Goal: Task Accomplishment & Management: Manage account settings

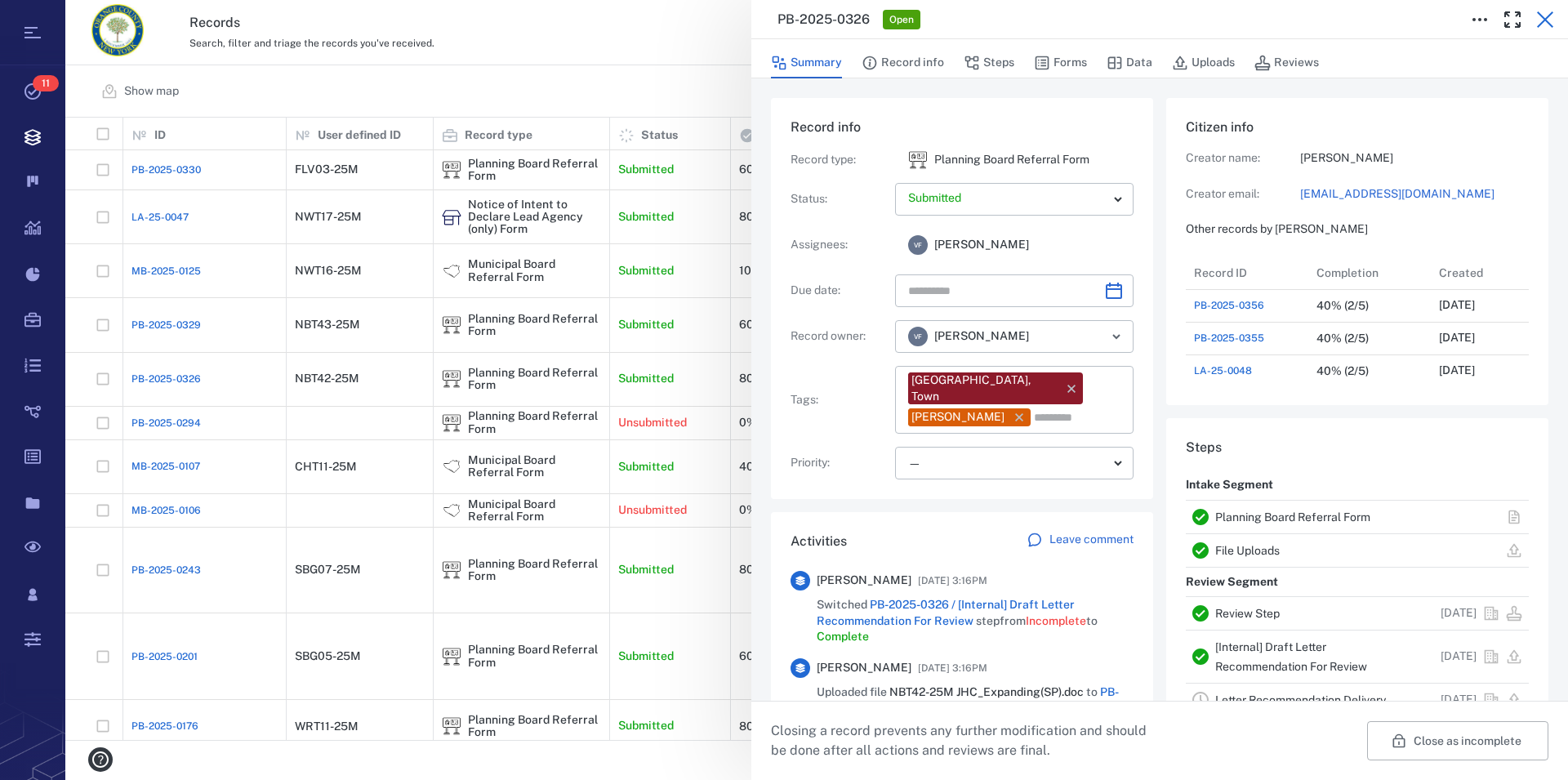
click at [1541, 17] on icon "button" at bounding box center [1546, 20] width 17 height 17
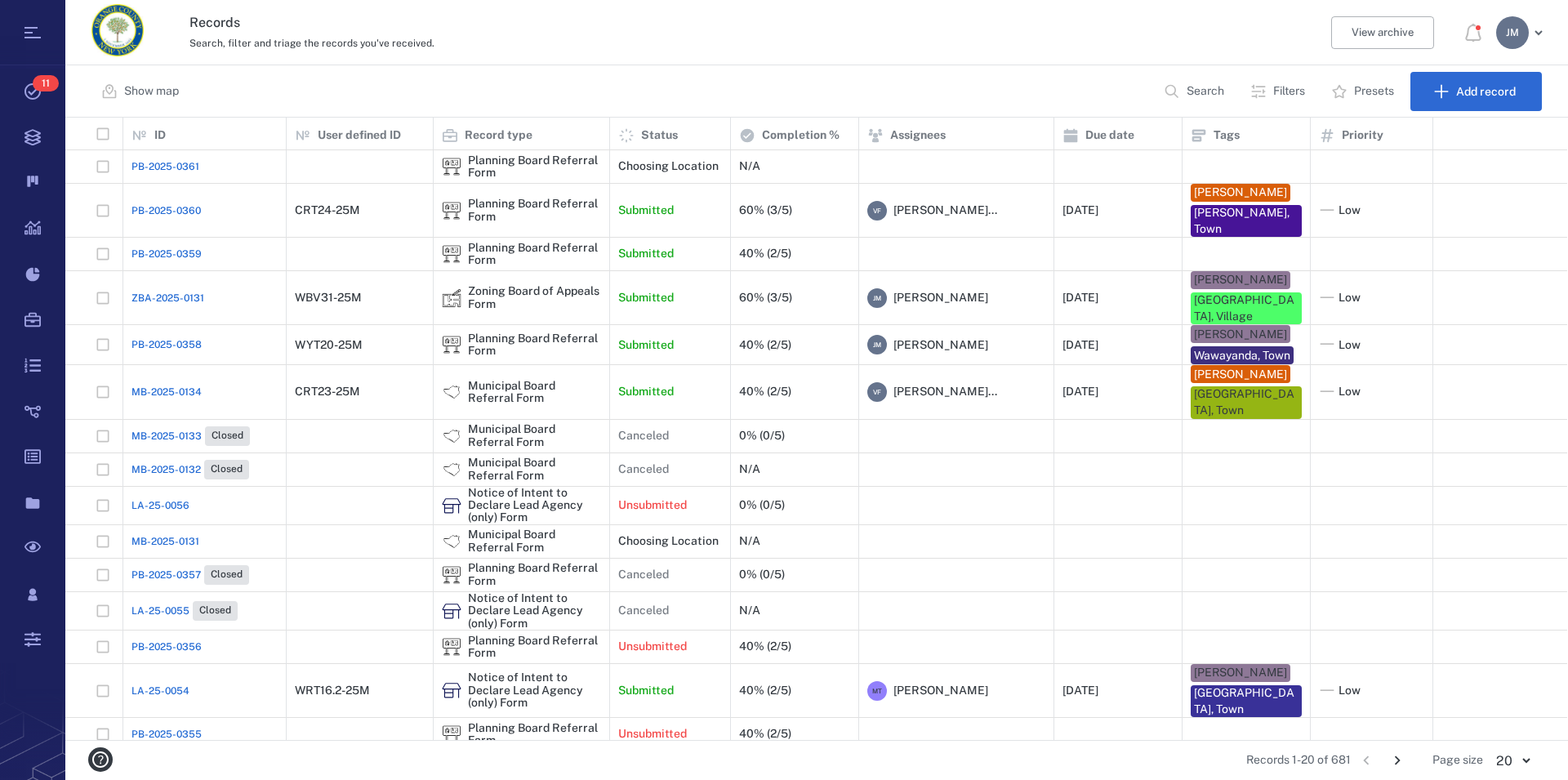
click at [1279, 89] on p "Filters" at bounding box center [1288, 91] width 32 height 17
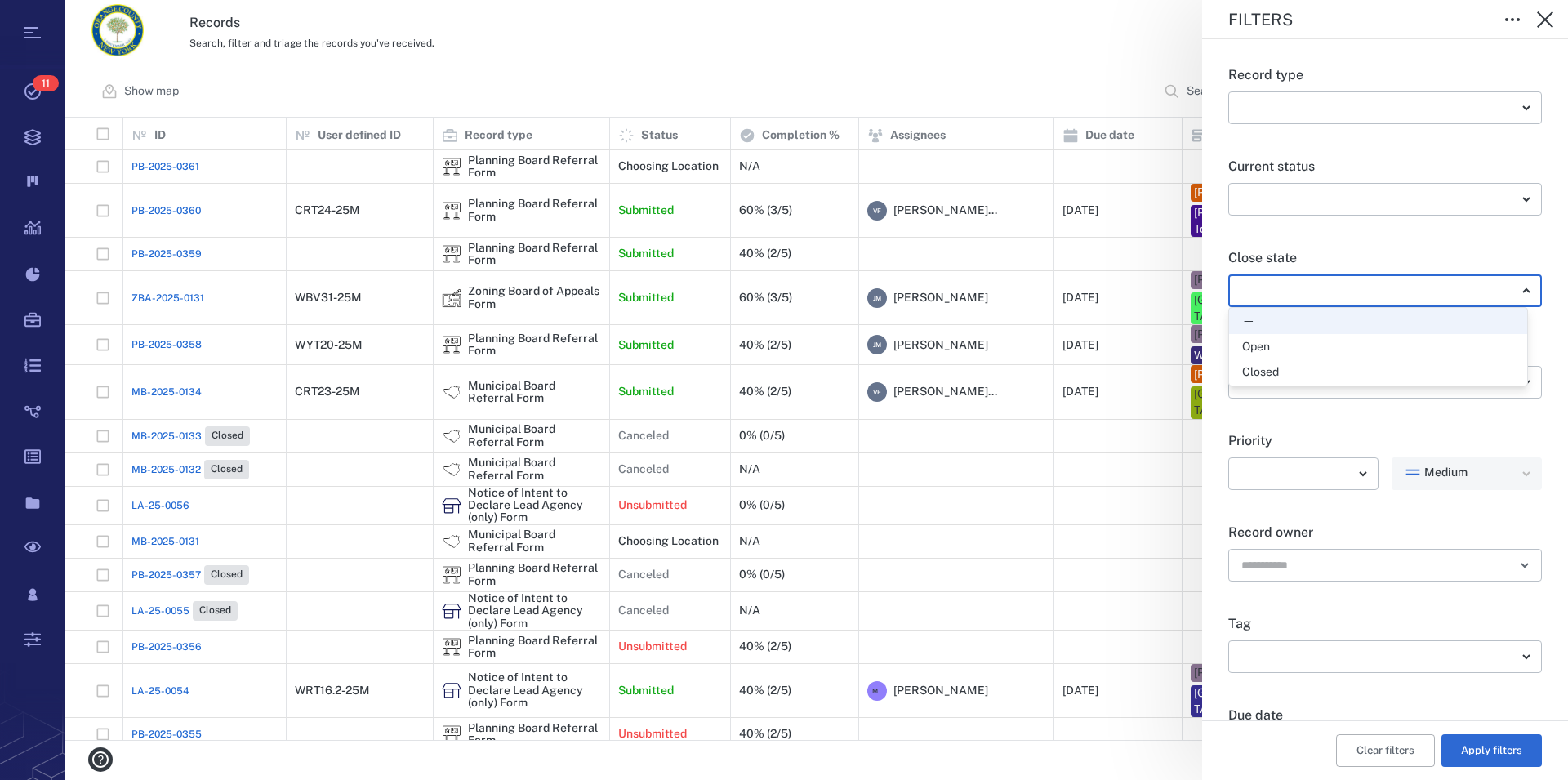
click at [1275, 294] on body "Tasks 11 Records Boards Dashboard Reports Record types Guide steps Rules Form b…" at bounding box center [784, 390] width 1568 height 780
click at [1272, 343] on div "Open" at bounding box center [1378, 348] width 272 height 17
type input "*****"
click at [1470, 752] on button "Apply filters" at bounding box center [1492, 750] width 101 height 33
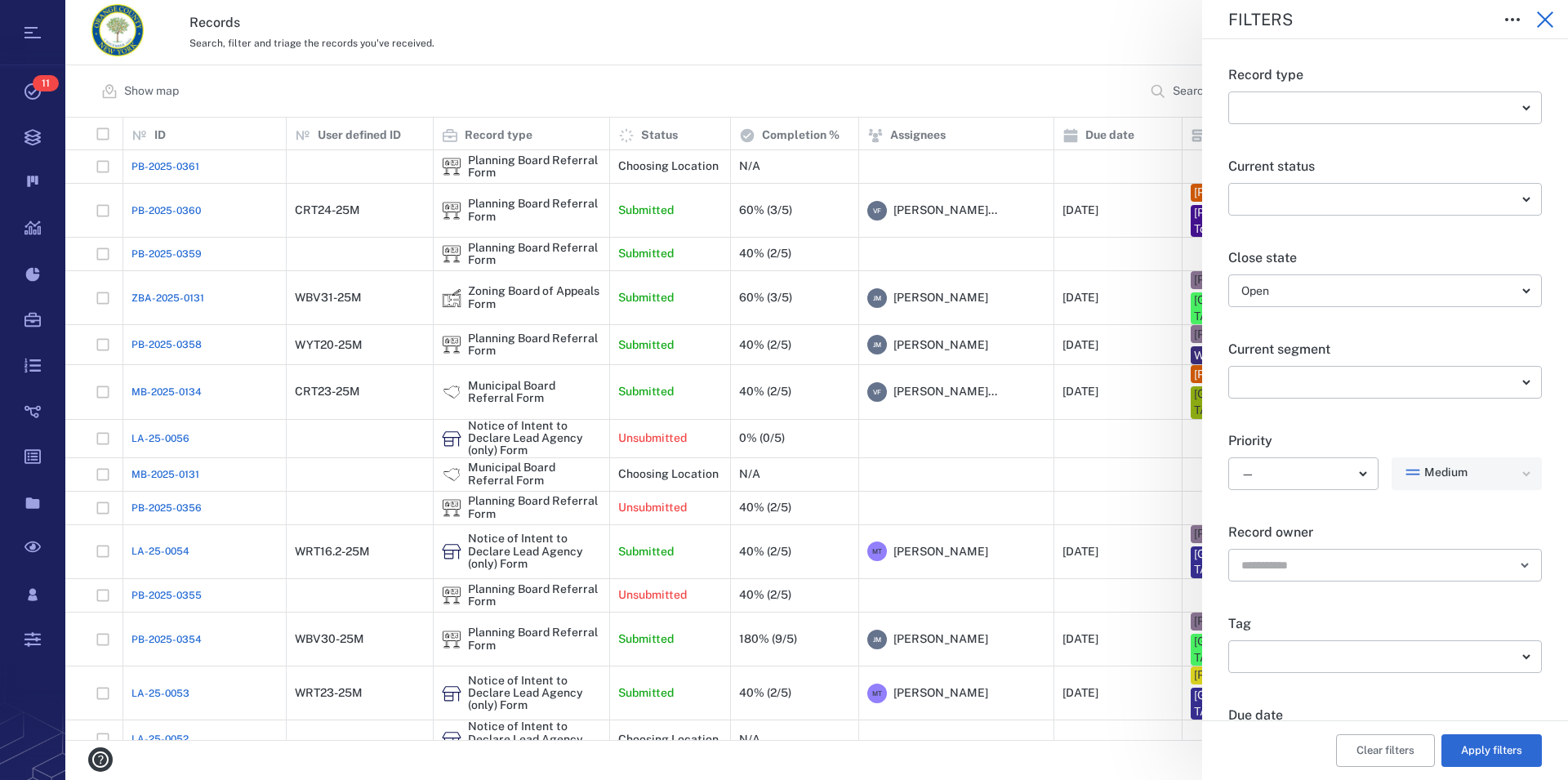
click at [1550, 19] on icon "button" at bounding box center [1545, 20] width 20 height 20
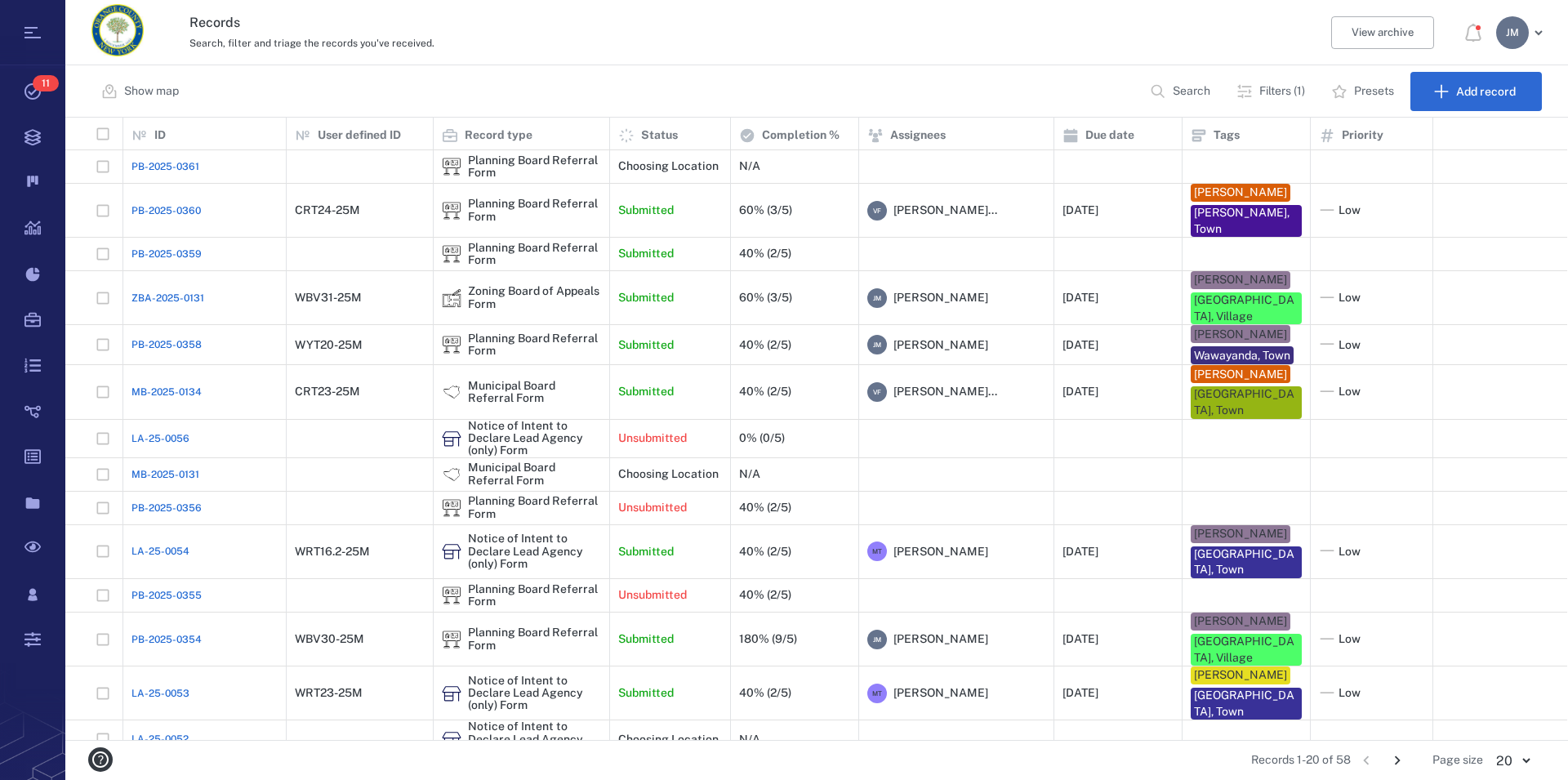
click at [1511, 36] on div "[PERSON_NAME]" at bounding box center [1512, 33] width 33 height 33
click at [1456, 145] on li "Log out" at bounding box center [1460, 142] width 174 height 39
